Goal: Task Accomplishment & Management: Use online tool/utility

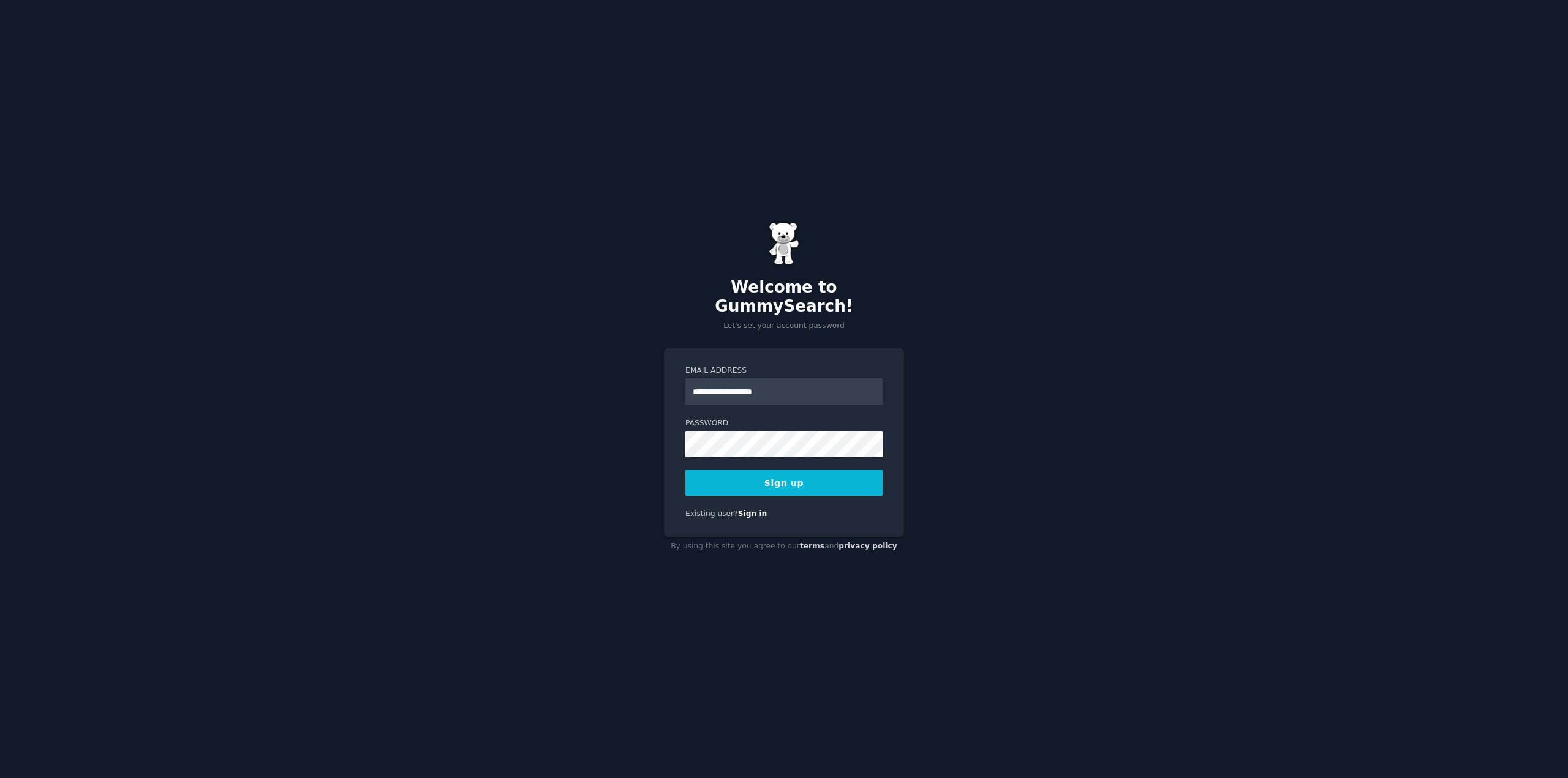
type input "**********"
click at [865, 429] on keeper-lock "Open Keeper Popup" at bounding box center [869, 435] width 15 height 15
click at [766, 477] on button "Sign up" at bounding box center [784, 483] width 197 height 26
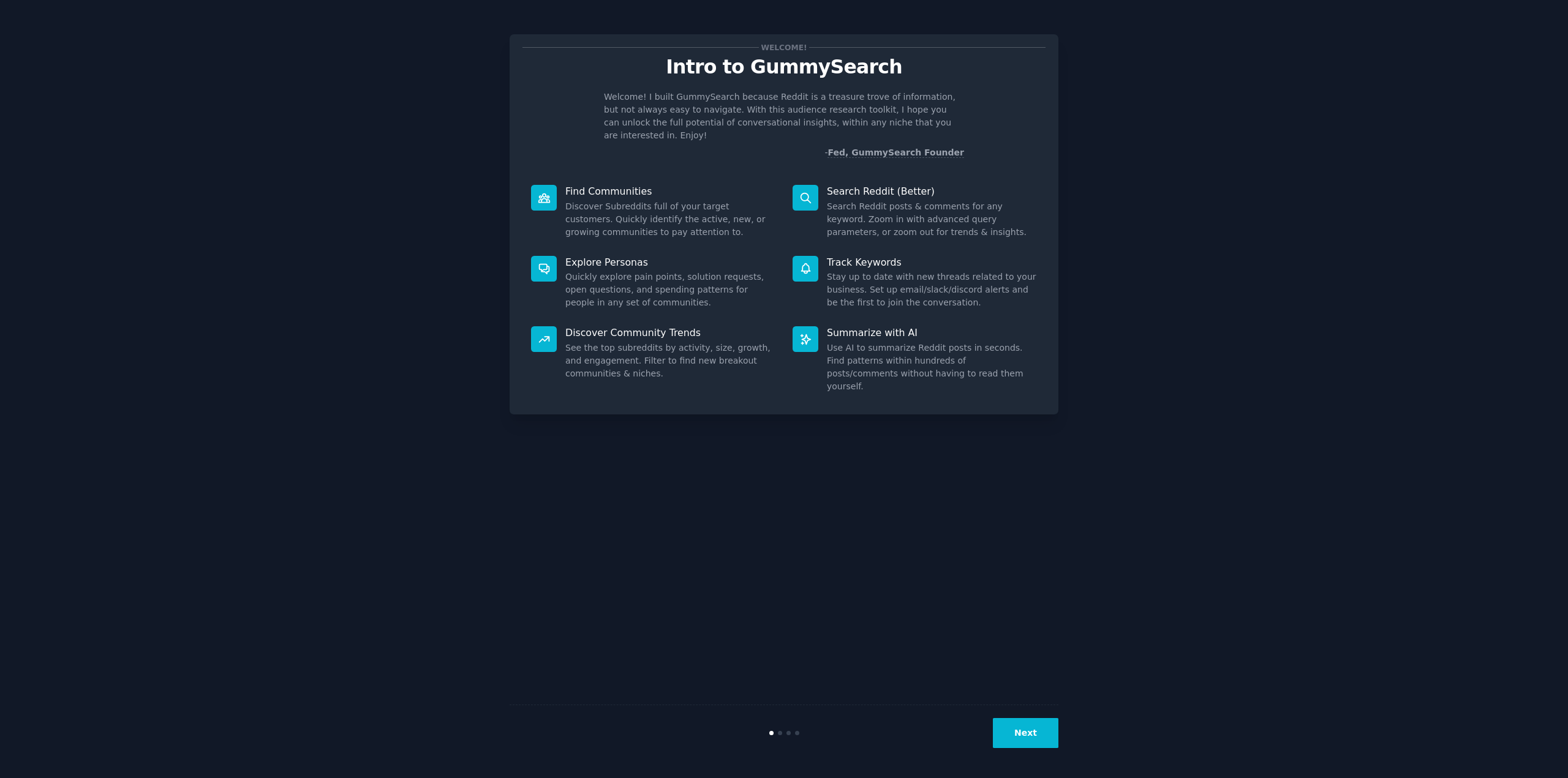
click at [1023, 729] on button "Next" at bounding box center [1025, 733] width 65 height 30
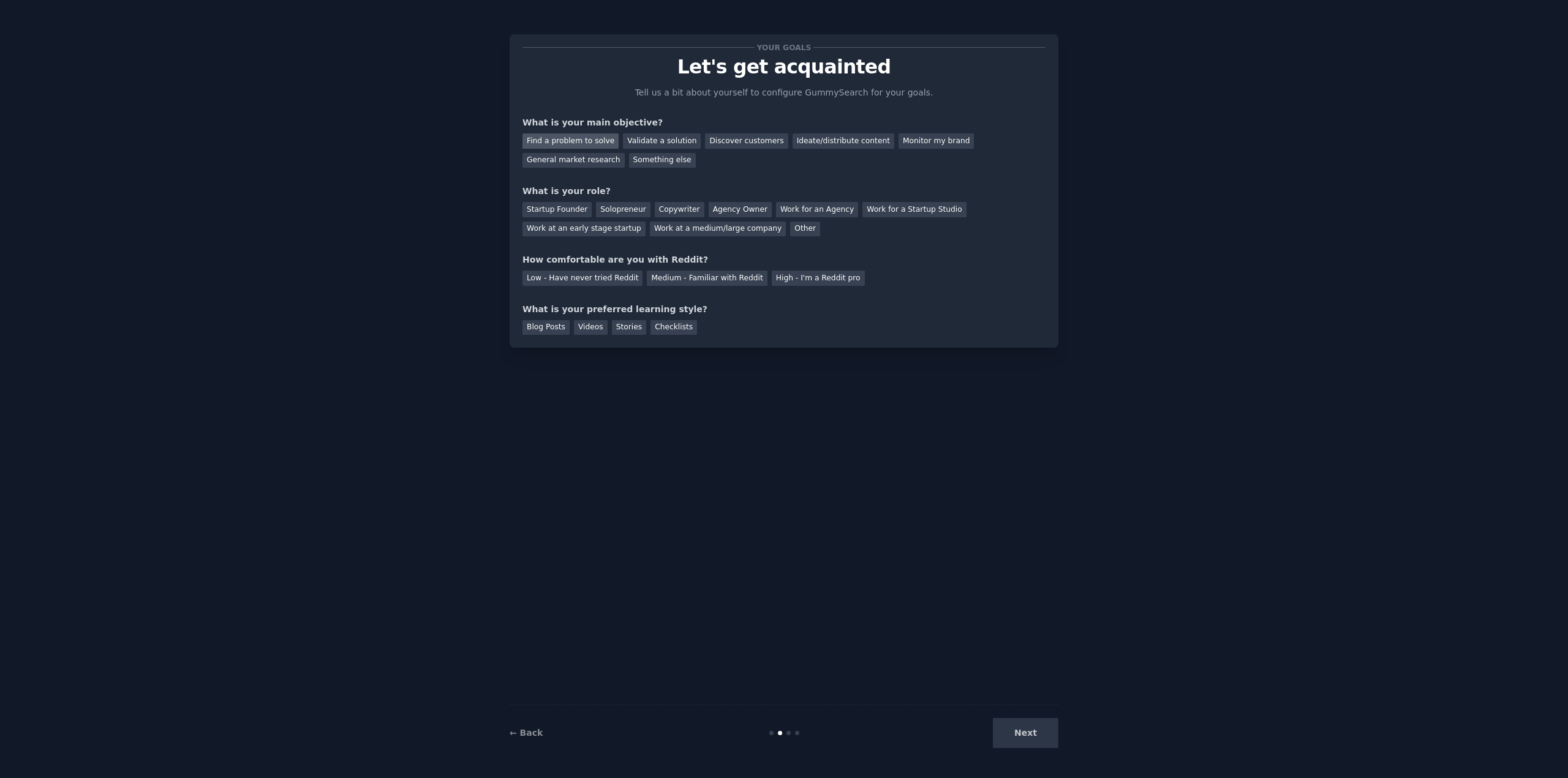
click at [578, 141] on div "Find a problem to solve" at bounding box center [570, 141] width 96 height 16
click at [632, 143] on div "Validate a solution" at bounding box center [661, 141] width 78 height 16
click at [567, 144] on div "Find a problem to solve" at bounding box center [570, 141] width 96 height 16
click at [629, 164] on div "Something else" at bounding box center [662, 161] width 67 height 16
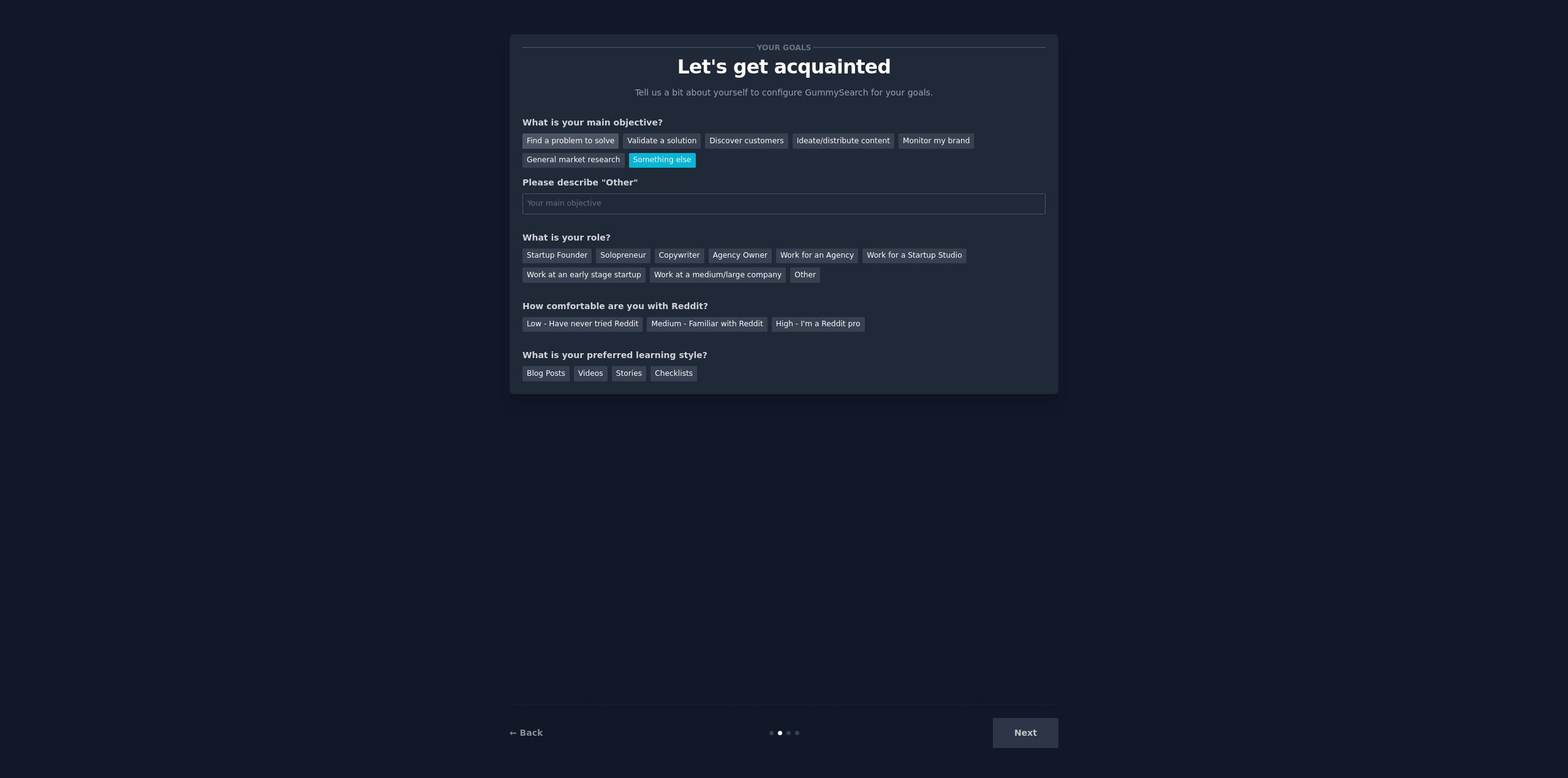
click at [561, 138] on div "Find a problem to solve" at bounding box center [570, 141] width 96 height 16
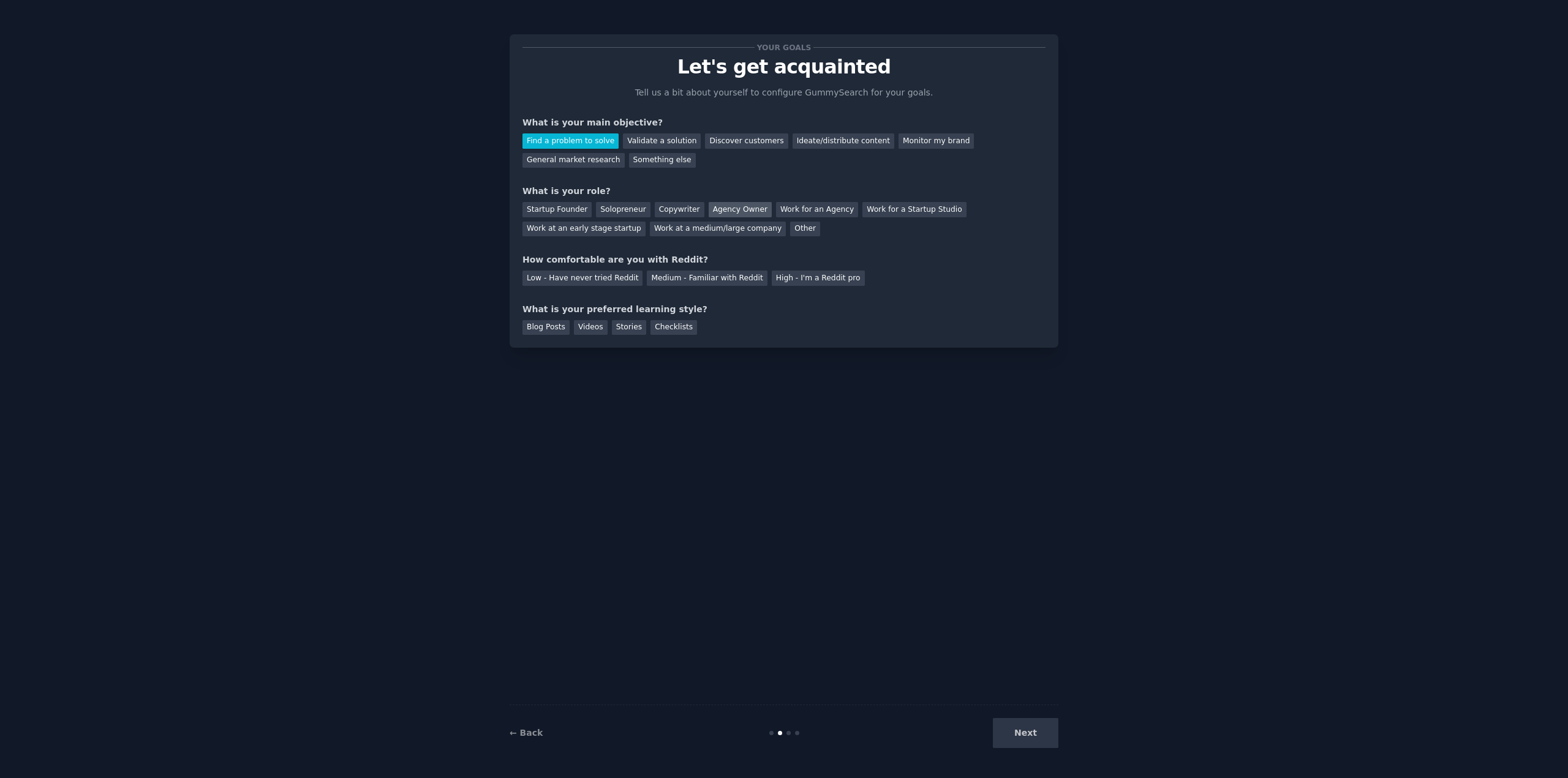
click at [714, 210] on div "Agency Owner" at bounding box center [740, 209] width 63 height 16
click at [680, 272] on div "Medium - Familiar with Reddit" at bounding box center [707, 278] width 120 height 16
click at [650, 325] on div "Checklists" at bounding box center [673, 327] width 47 height 16
click at [1017, 738] on button "Next" at bounding box center [1025, 733] width 65 height 30
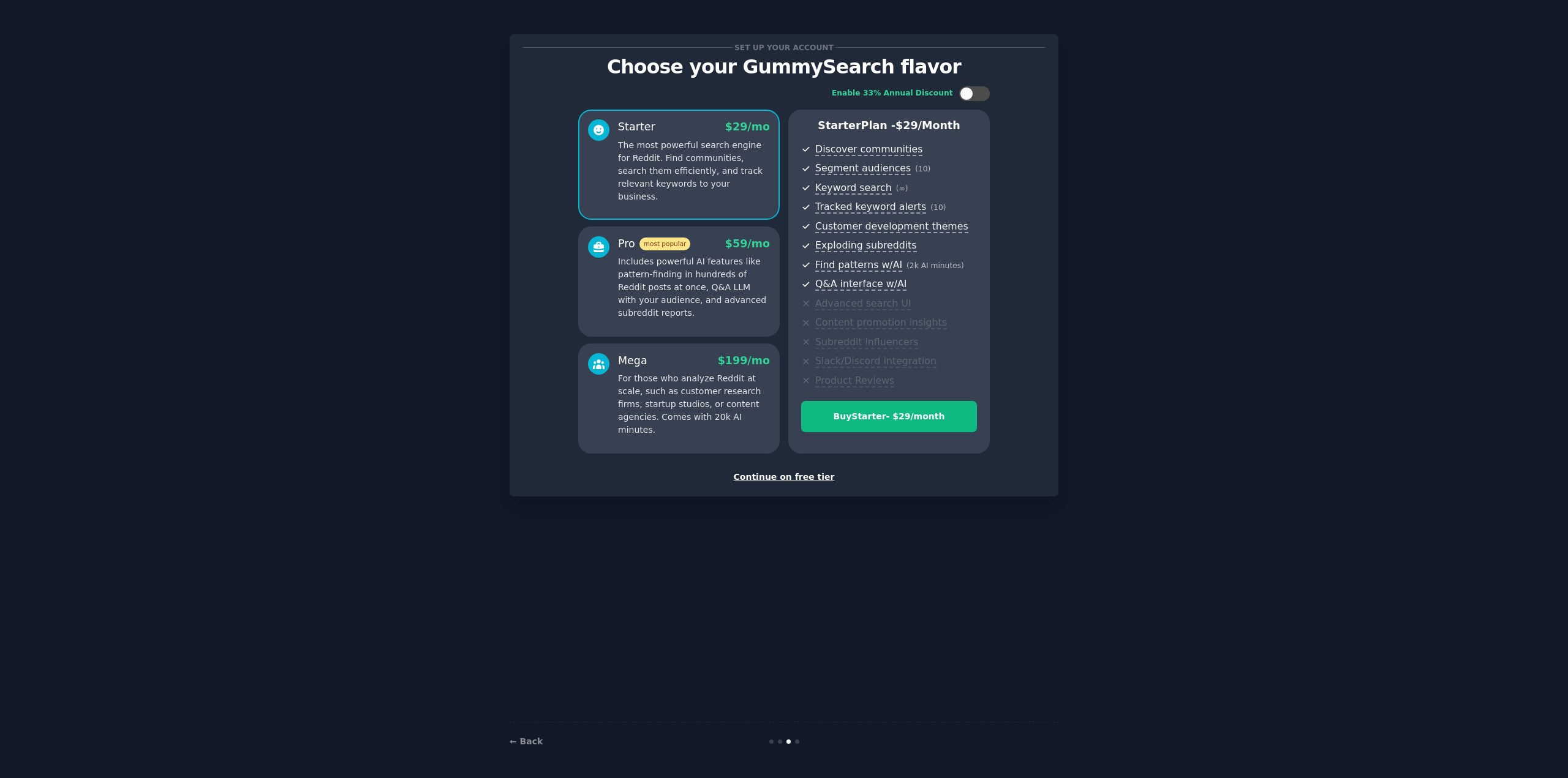
click at [783, 475] on div "Continue on free tier" at bounding box center [784, 477] width 523 height 13
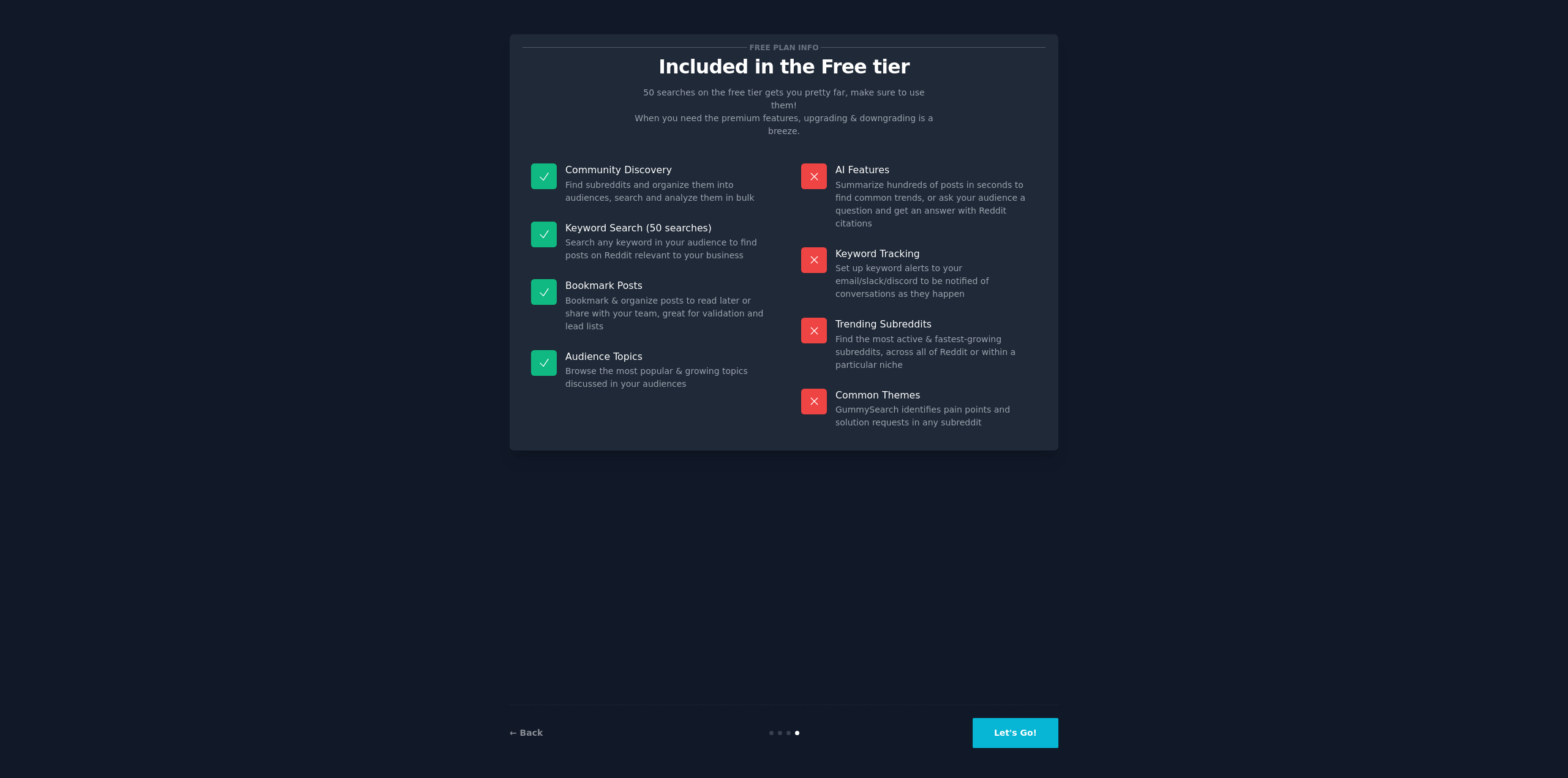
click at [1016, 734] on button "Let's Go!" at bounding box center [1015, 733] width 86 height 30
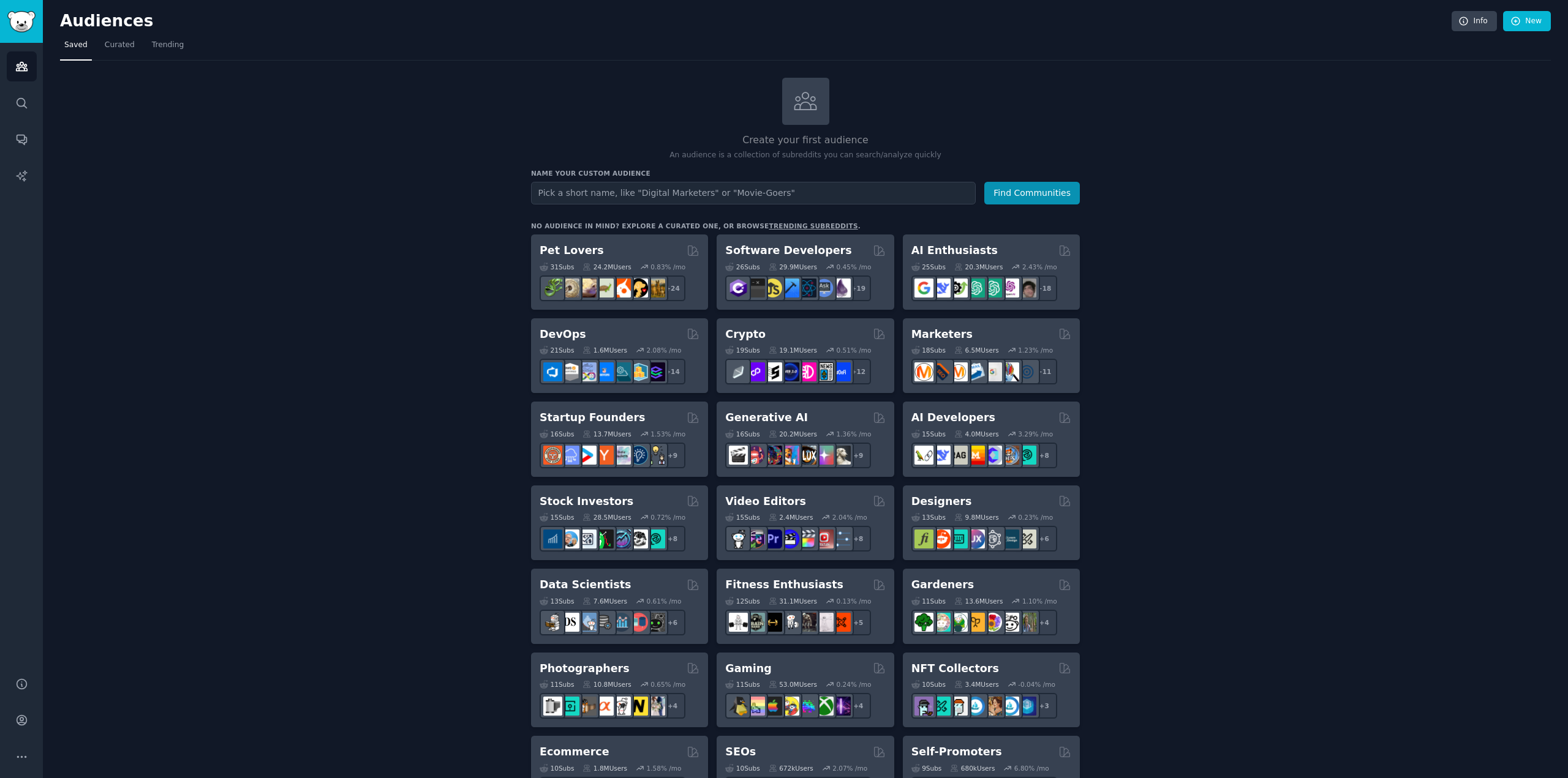
click at [1516, 150] on div "Create your first audience An audience is a collection of subreddits you can se…" at bounding box center [805, 744] width 1491 height 1333
click at [769, 227] on link "trending subreddits" at bounding box center [813, 226] width 89 height 7
click at [965, 252] on h2 "AI Enthusiasts" at bounding box center [954, 250] width 87 height 16
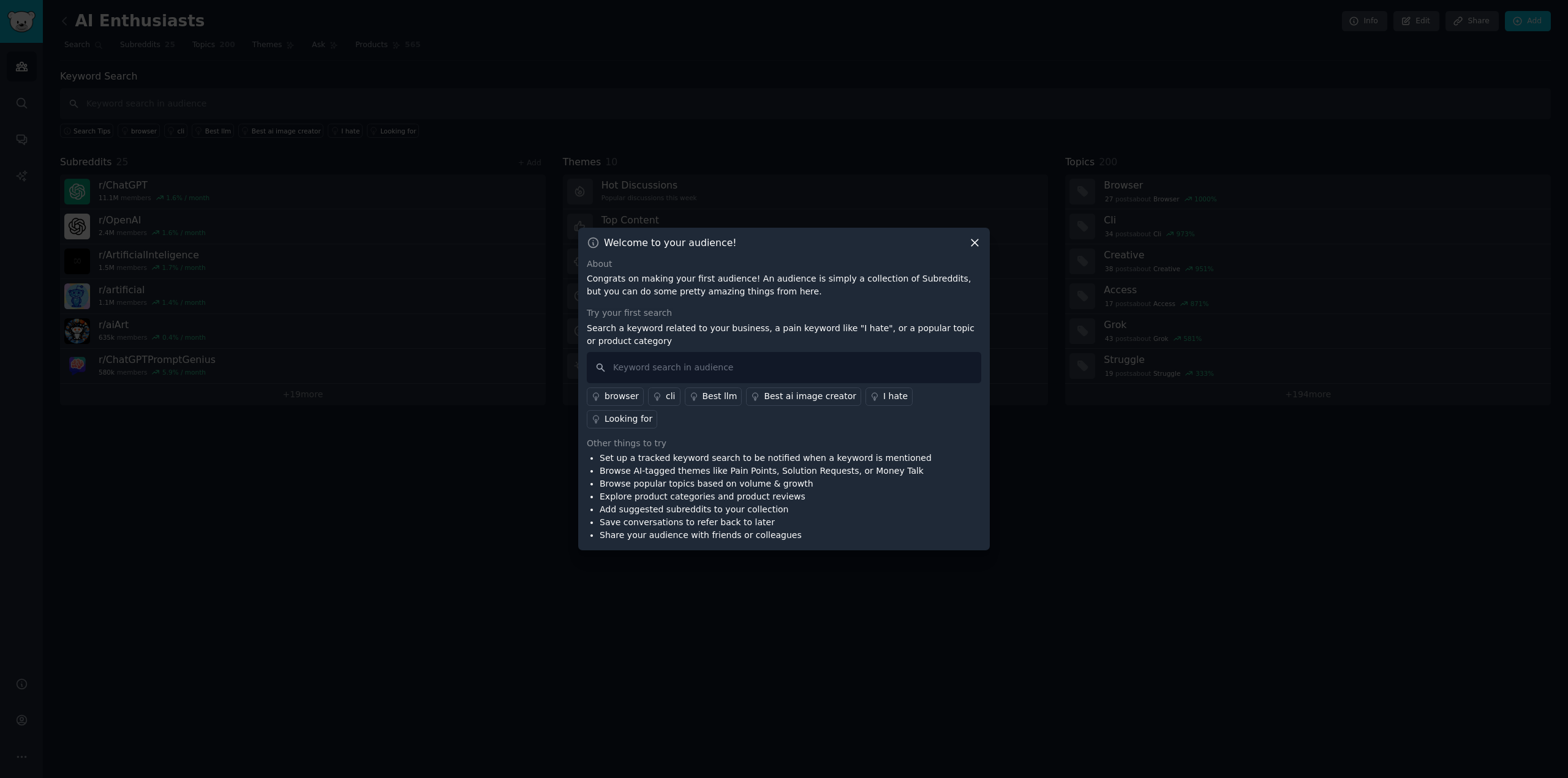
click at [979, 249] on icon at bounding box center [974, 242] width 13 height 13
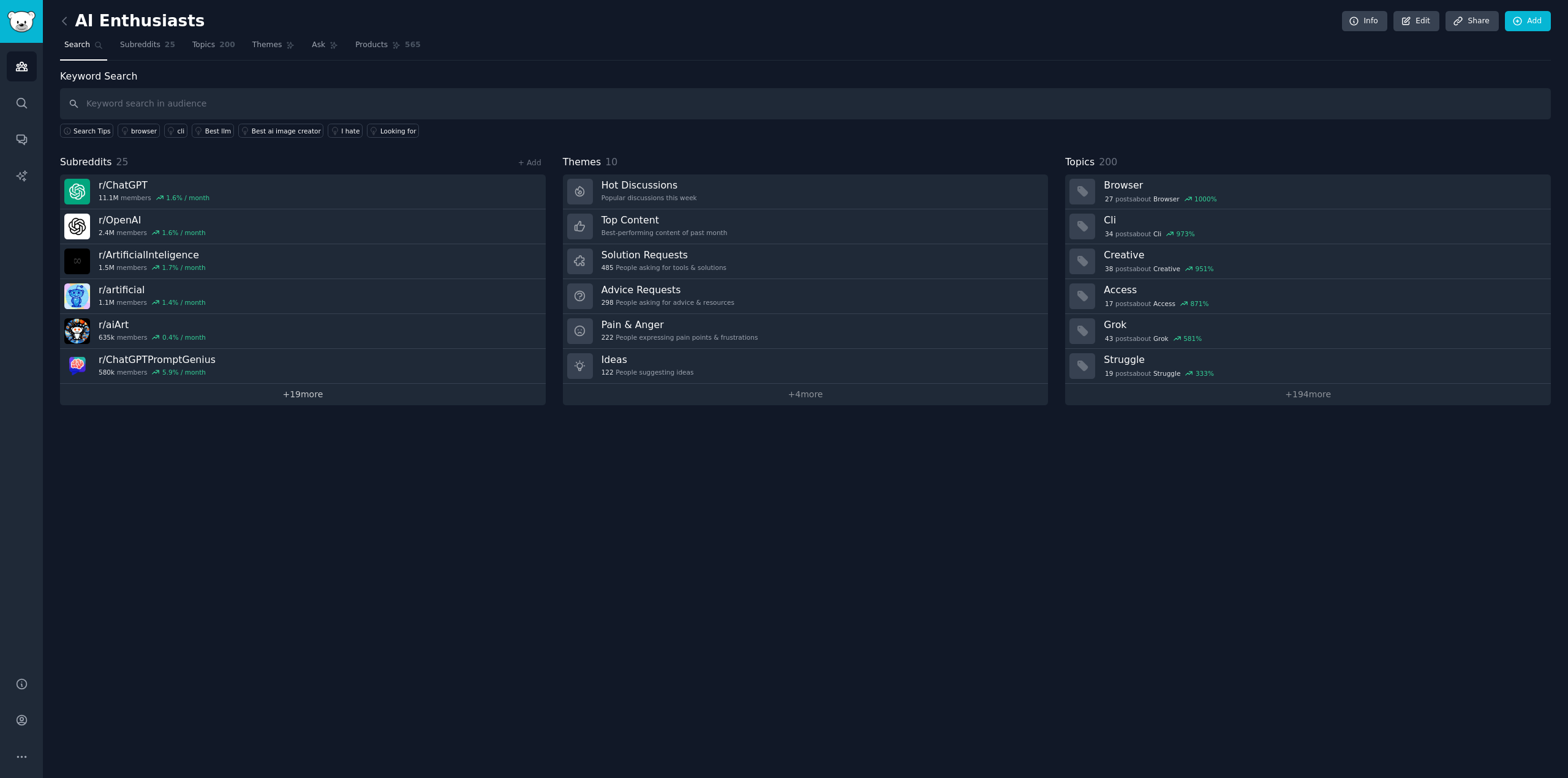
click at [281, 395] on link "+ 19 more" at bounding box center [303, 394] width 486 height 21
